Goal: Transaction & Acquisition: Purchase product/service

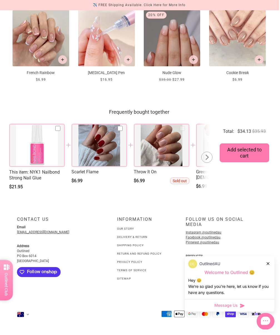
scroll to position [1006, 1]
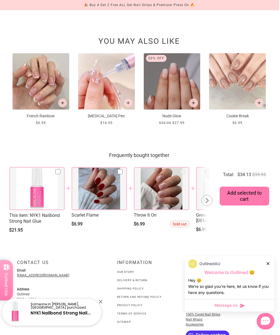
click at [114, 210] on div at bounding box center [99, 188] width 56 height 43
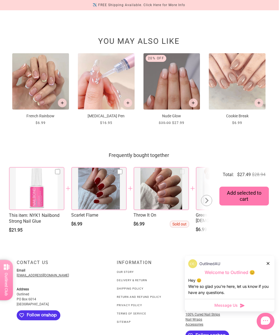
click at [256, 202] on span "Add selected to cart" at bounding box center [243, 196] width 43 height 12
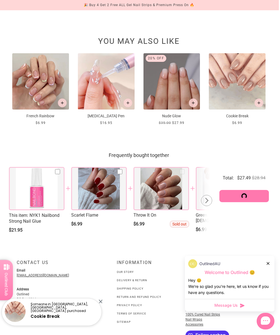
scroll to position [515, 1]
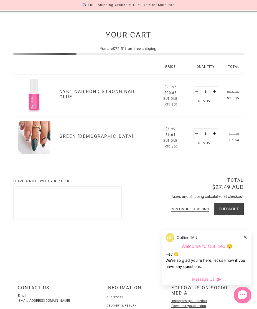
scroll to position [46, 0]
click at [210, 144] on div "Quantity * Remove" at bounding box center [206, 137] width 34 height 42
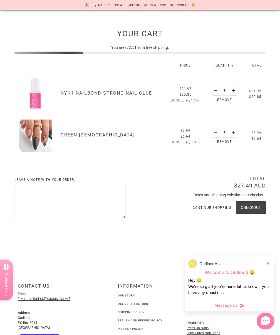
click at [230, 144] on span "Remove" at bounding box center [224, 142] width 17 height 6
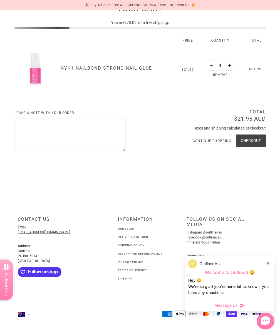
scroll to position [86, 0]
click at [254, 135] on button "Checkout" at bounding box center [250, 141] width 30 height 12
